Goal: Use online tool/utility: Utilize a website feature to perform a specific function

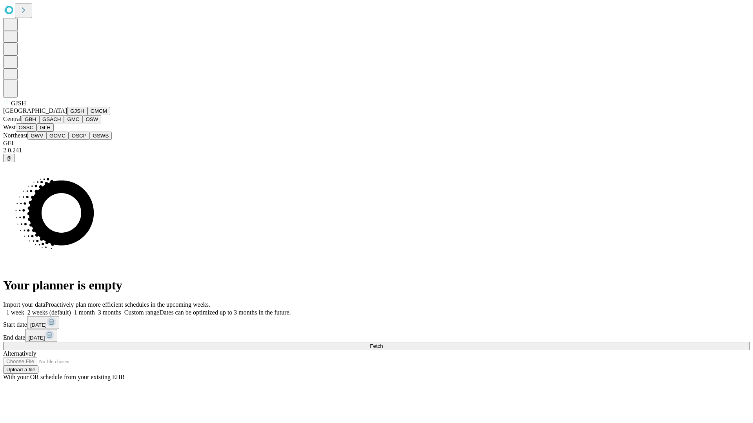
click at [67, 115] on button "GJSH" at bounding box center [77, 111] width 20 height 8
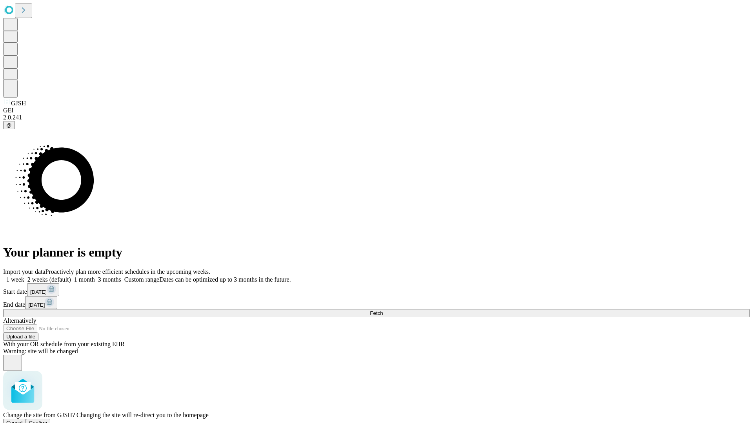
click at [47, 420] on span "Confirm" at bounding box center [38, 423] width 18 height 6
click at [71, 276] on label "2 weeks (default)" at bounding box center [47, 279] width 47 height 7
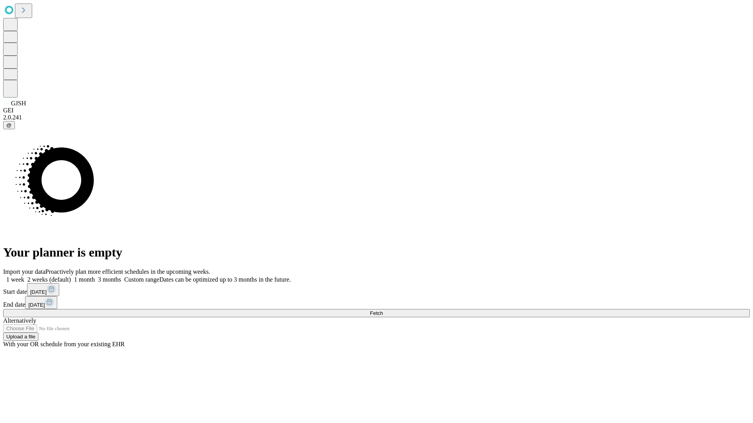
click at [383, 311] on span "Fetch" at bounding box center [376, 314] width 13 height 6
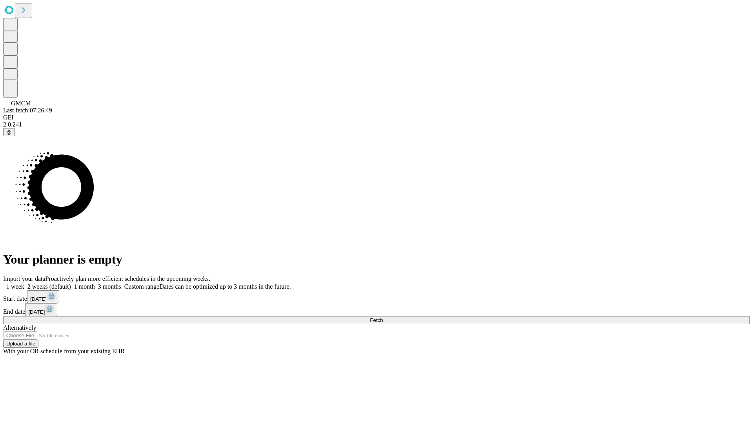
click at [71, 283] on label "2 weeks (default)" at bounding box center [47, 286] width 47 height 7
click at [383, 318] on span "Fetch" at bounding box center [376, 321] width 13 height 6
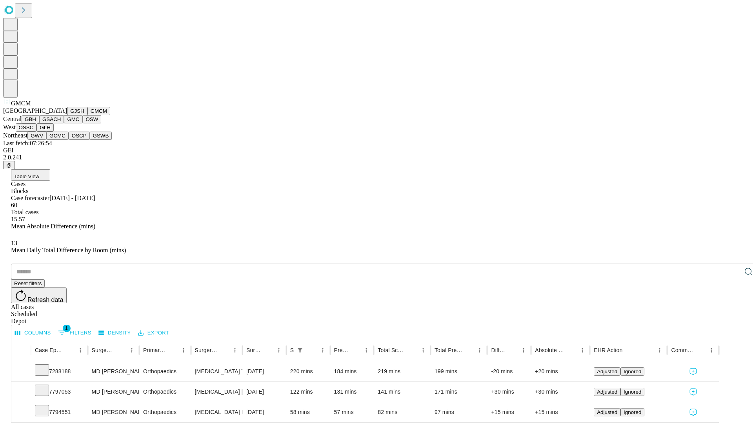
click at [39, 124] on button "GBH" at bounding box center [31, 119] width 18 height 8
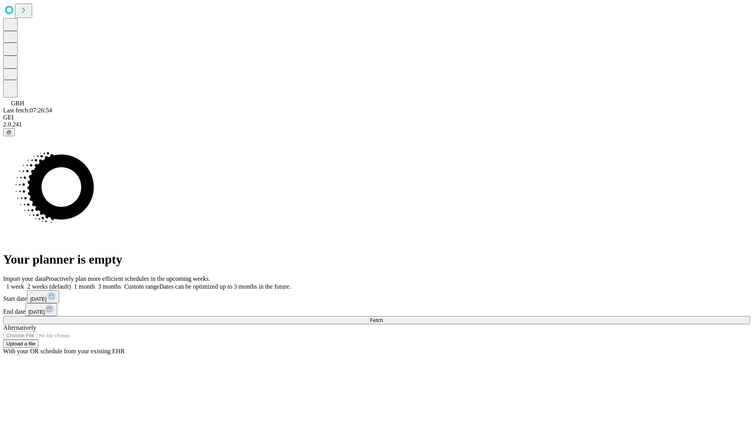
click at [71, 283] on label "2 weeks (default)" at bounding box center [47, 286] width 47 height 7
click at [383, 318] on span "Fetch" at bounding box center [376, 321] width 13 height 6
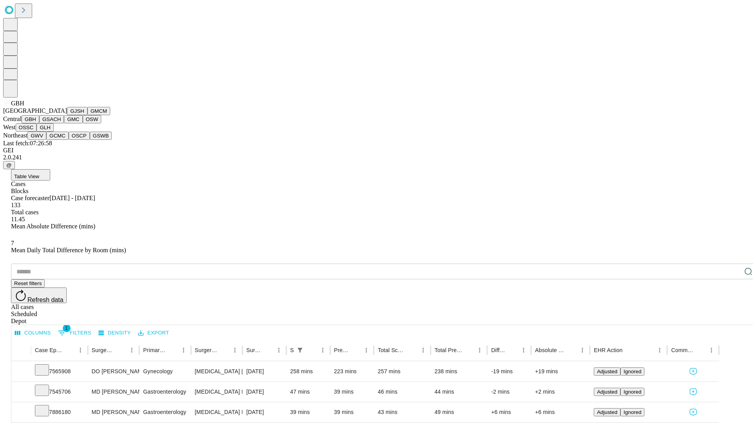
click at [61, 124] on button "GSACH" at bounding box center [51, 119] width 25 height 8
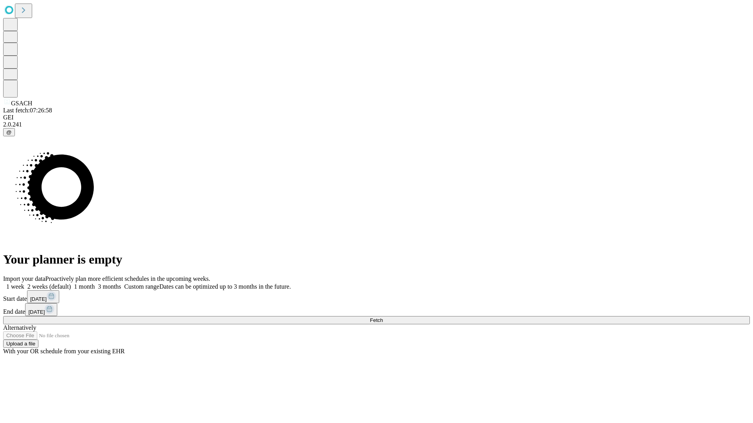
click at [383, 318] on span "Fetch" at bounding box center [376, 321] width 13 height 6
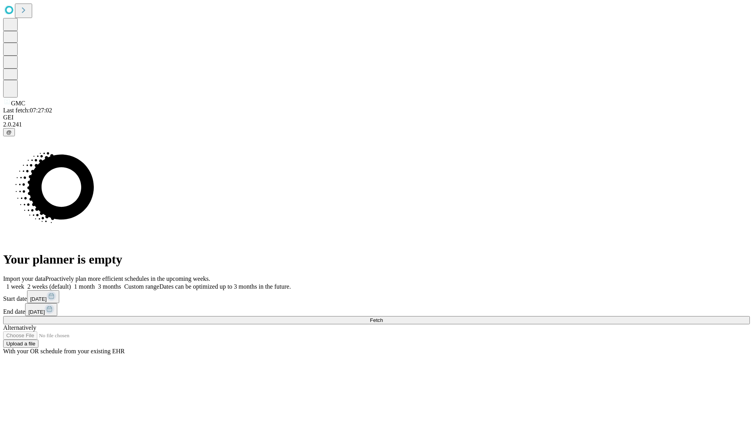
click at [383, 318] on span "Fetch" at bounding box center [376, 321] width 13 height 6
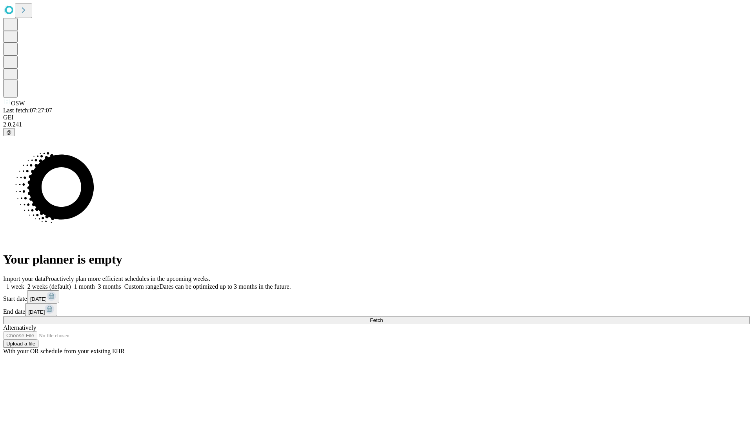
click at [71, 283] on label "2 weeks (default)" at bounding box center [47, 286] width 47 height 7
click at [383, 318] on span "Fetch" at bounding box center [376, 321] width 13 height 6
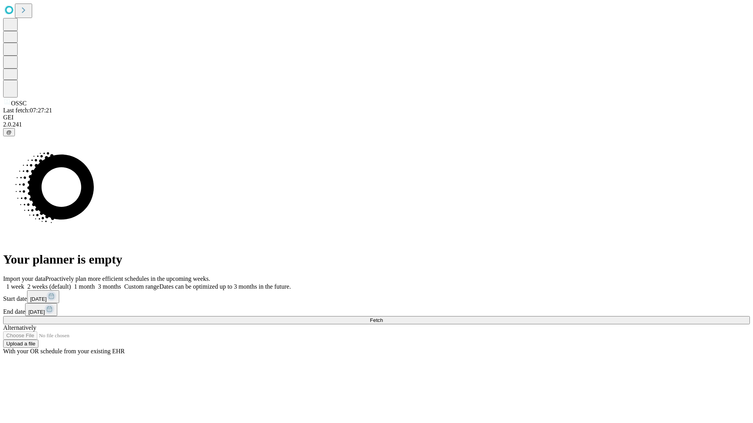
click at [71, 283] on label "2 weeks (default)" at bounding box center [47, 286] width 47 height 7
click at [383, 318] on span "Fetch" at bounding box center [376, 321] width 13 height 6
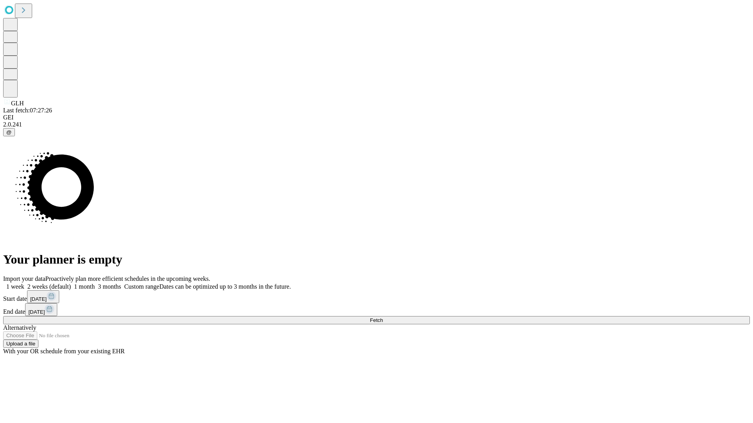
click at [383, 318] on span "Fetch" at bounding box center [376, 321] width 13 height 6
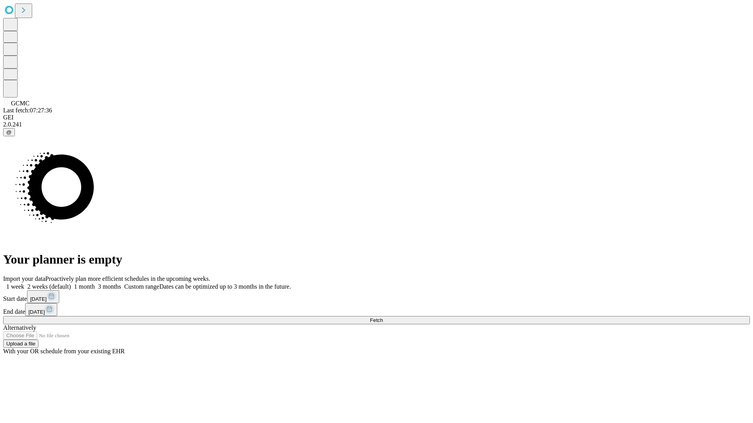
click at [71, 283] on label "2 weeks (default)" at bounding box center [47, 286] width 47 height 7
click at [383, 318] on span "Fetch" at bounding box center [376, 321] width 13 height 6
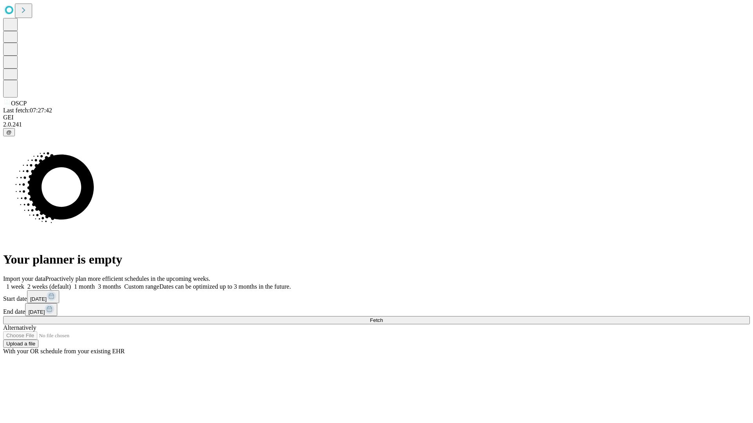
click at [71, 283] on label "2 weeks (default)" at bounding box center [47, 286] width 47 height 7
click at [383, 318] on span "Fetch" at bounding box center [376, 321] width 13 height 6
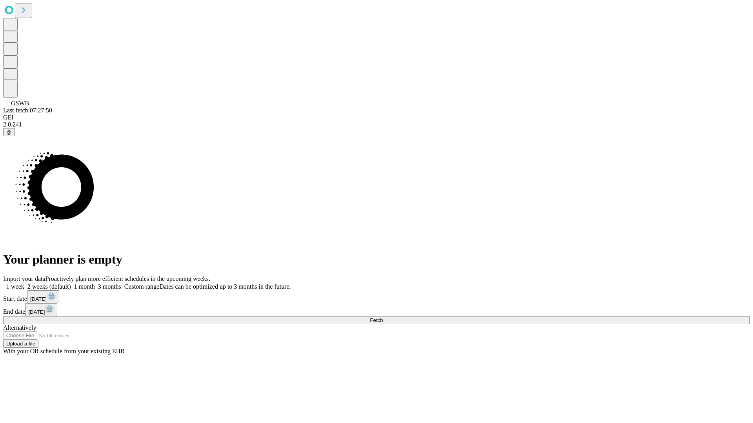
click at [71, 283] on label "2 weeks (default)" at bounding box center [47, 286] width 47 height 7
click at [383, 318] on span "Fetch" at bounding box center [376, 321] width 13 height 6
